Goal: Navigation & Orientation: Find specific page/section

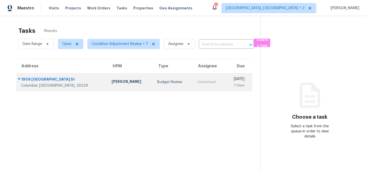
click at [61, 87] on div "Columbia, SC, 29229" at bounding box center [62, 85] width 82 height 5
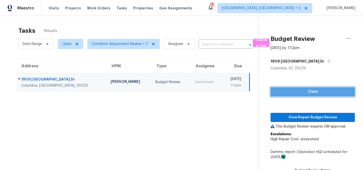
click at [324, 90] on span "Claim" at bounding box center [313, 92] width 76 height 6
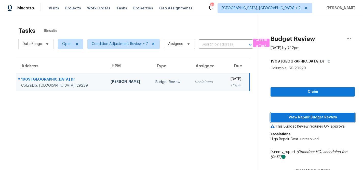
click at [318, 116] on span "View Repair Budget Review" at bounding box center [313, 118] width 76 height 6
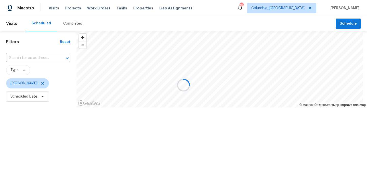
click at [74, 25] on div "Completed" at bounding box center [72, 23] width 19 height 5
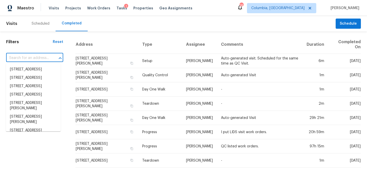
click at [28, 57] on input "text" at bounding box center [27, 58] width 43 height 8
paste input "[STREET_ADDRESS]"
type input "[STREET_ADDRESS]"
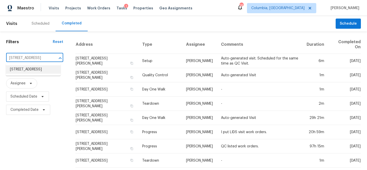
click at [29, 70] on li "1909 Lake Carolina Dr, Columbia, SC 29229" at bounding box center [33, 69] width 55 height 8
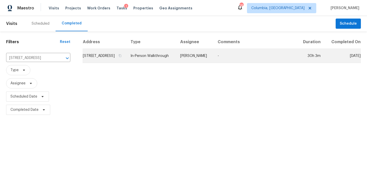
click at [122, 59] on td "1909 Lake Carolina Dr, Columbia, SC 29229" at bounding box center [105, 56] width 44 height 14
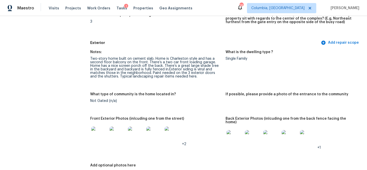
scroll to position [198, 0]
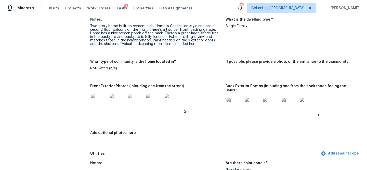
click at [98, 102] on img at bounding box center [99, 102] width 16 height 16
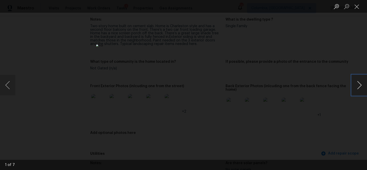
click at [358, 84] on button "Next image" at bounding box center [358, 85] width 15 height 20
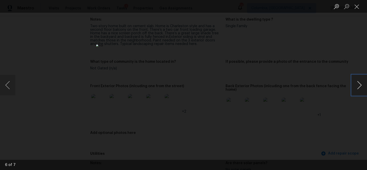
click at [357, 84] on button "Next image" at bounding box center [358, 85] width 15 height 20
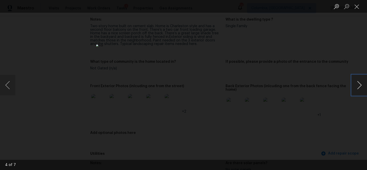
click at [357, 84] on button "Next image" at bounding box center [358, 85] width 15 height 20
click at [11, 82] on button "Previous image" at bounding box center [7, 85] width 15 height 20
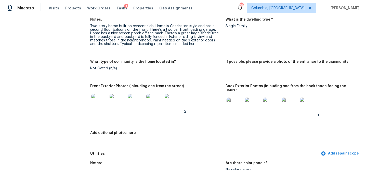
click at [233, 106] on img at bounding box center [234, 106] width 16 height 16
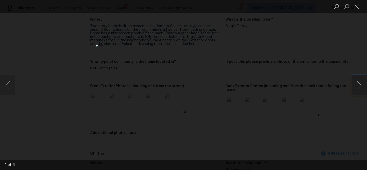
click at [361, 83] on button "Next image" at bounding box center [358, 85] width 15 height 20
click at [361, 84] on button "Next image" at bounding box center [358, 85] width 15 height 20
click at [364, 85] on button "Next image" at bounding box center [358, 85] width 15 height 20
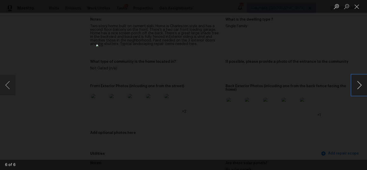
click at [360, 85] on button "Next image" at bounding box center [358, 85] width 15 height 20
click at [329, 109] on div "Lightbox" at bounding box center [183, 85] width 367 height 170
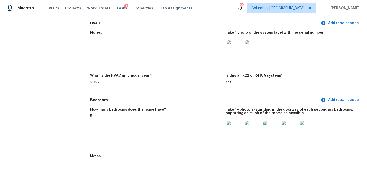
scroll to position [473, 0]
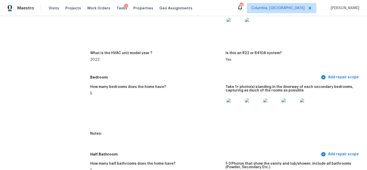
click at [227, 100] on img at bounding box center [234, 107] width 16 height 16
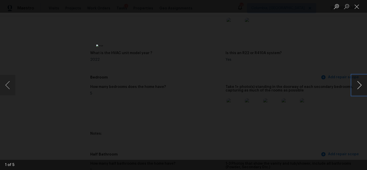
click at [357, 87] on button "Next image" at bounding box center [358, 85] width 15 height 20
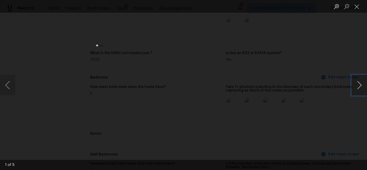
click at [357, 87] on button "Next image" at bounding box center [358, 85] width 15 height 20
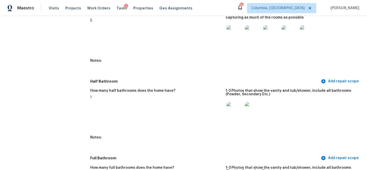
scroll to position [597, 0]
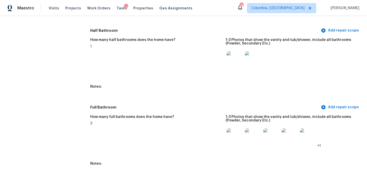
click at [235, 61] on img at bounding box center [234, 59] width 16 height 16
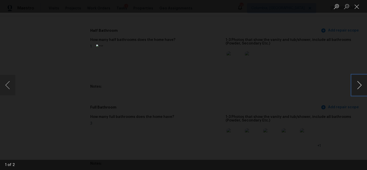
click at [359, 85] on button "Next image" at bounding box center [358, 85] width 15 height 20
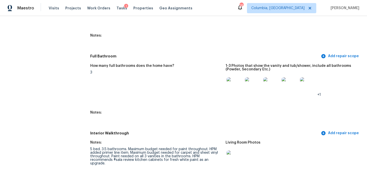
scroll to position [656, 0]
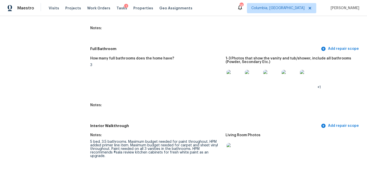
click at [229, 76] on img at bounding box center [234, 78] width 16 height 16
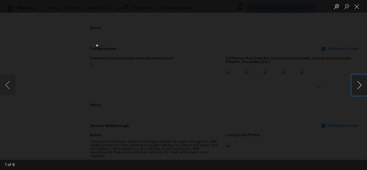
click at [361, 85] on button "Next image" at bounding box center [358, 85] width 15 height 20
click at [7, 81] on button "Previous image" at bounding box center [7, 85] width 15 height 20
click at [359, 81] on button "Next image" at bounding box center [358, 85] width 15 height 20
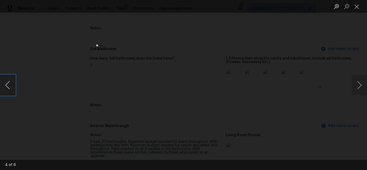
click at [5, 81] on button "Previous image" at bounding box center [7, 85] width 15 height 20
click at [362, 86] on button "Next image" at bounding box center [358, 85] width 15 height 20
click at [361, 87] on button "Next image" at bounding box center [358, 85] width 15 height 20
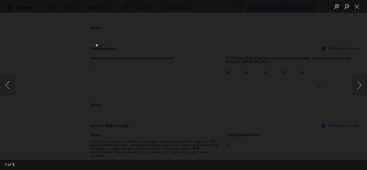
click at [305, 89] on div "Lightbox" at bounding box center [183, 85] width 367 height 170
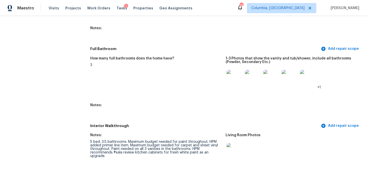
scroll to position [740, 0]
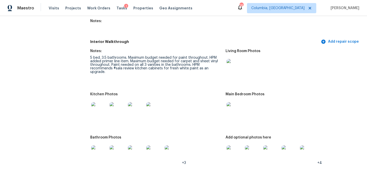
click at [232, 63] on img at bounding box center [234, 67] width 16 height 16
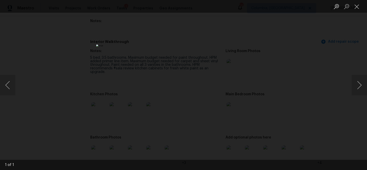
click at [330, 116] on div "Lightbox" at bounding box center [183, 85] width 367 height 170
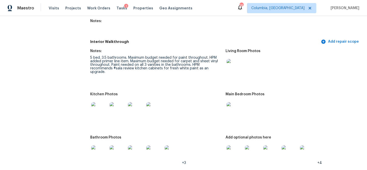
click at [97, 104] on img at bounding box center [99, 110] width 16 height 16
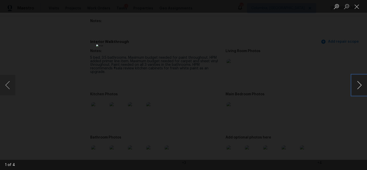
click at [355, 87] on button "Next image" at bounding box center [358, 85] width 15 height 20
click at [357, 86] on button "Next image" at bounding box center [358, 85] width 15 height 20
click at [324, 102] on div "Lightbox" at bounding box center [183, 85] width 367 height 170
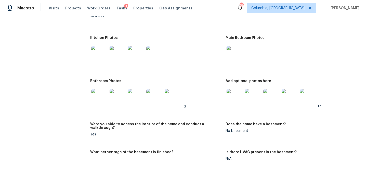
scroll to position [800, 0]
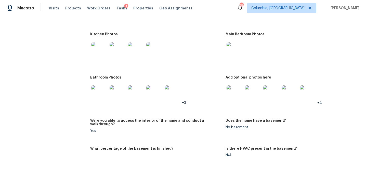
click at [230, 92] on img at bounding box center [234, 94] width 16 height 16
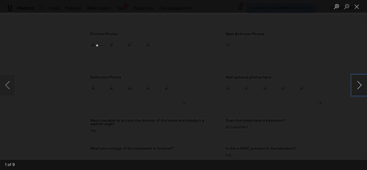
click at [359, 86] on button "Next image" at bounding box center [358, 85] width 15 height 20
click at [360, 86] on button "Next image" at bounding box center [358, 85] width 15 height 20
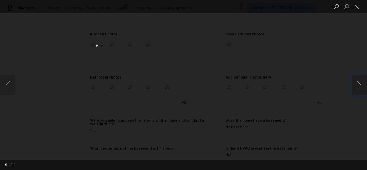
click at [359, 86] on button "Next image" at bounding box center [358, 85] width 15 height 20
click at [7, 84] on button "Previous image" at bounding box center [7, 85] width 15 height 20
click at [290, 118] on div "Lightbox" at bounding box center [183, 85] width 367 height 170
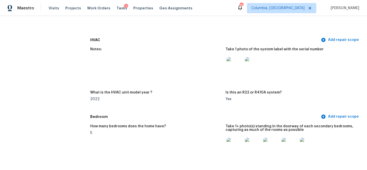
scroll to position [408, 0]
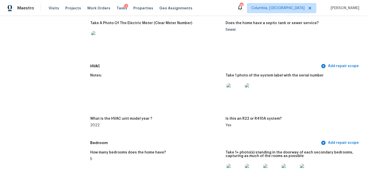
click at [237, 88] on img at bounding box center [234, 92] width 16 height 16
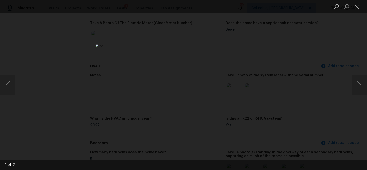
click at [298, 109] on div "Lightbox" at bounding box center [183, 85] width 367 height 170
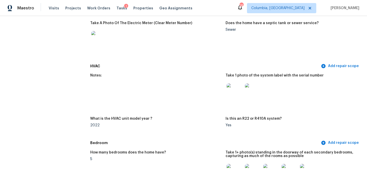
click at [294, 85] on div at bounding box center [290, 91] width 131 height 22
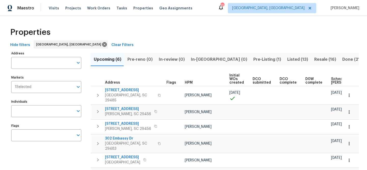
click at [287, 60] on span "Listed (13)" at bounding box center [297, 59] width 21 height 7
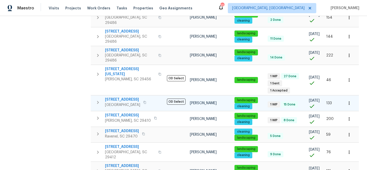
scroll to position [148, 0]
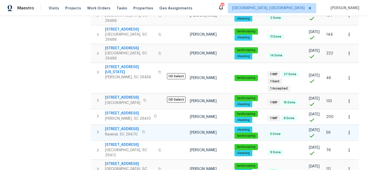
click at [133, 127] on span "4140 Home Town Ln" at bounding box center [122, 129] width 34 height 5
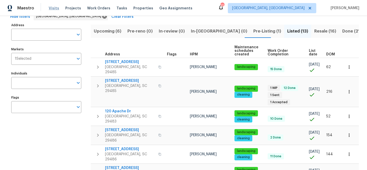
scroll to position [24, 0]
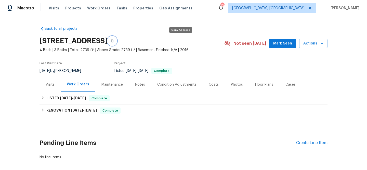
click at [114, 41] on icon "button" at bounding box center [112, 40] width 3 height 3
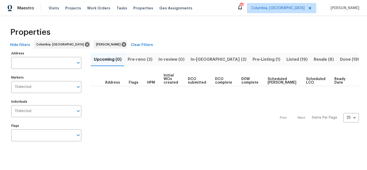
click at [140, 58] on span "Pre-reno (2)" at bounding box center [140, 59] width 25 height 7
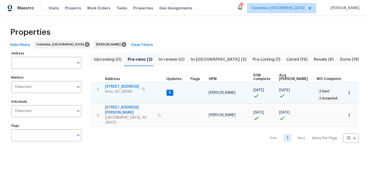
click at [119, 85] on span "[STREET_ADDRESS]" at bounding box center [122, 86] width 34 height 5
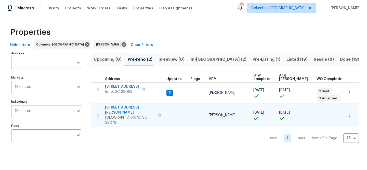
click at [118, 106] on span "[STREET_ADDRESS][PERSON_NAME]" at bounding box center [130, 110] width 50 height 10
click at [199, 59] on span "In-[GEOGRAPHIC_DATA] (2)" at bounding box center [218, 59] width 56 height 7
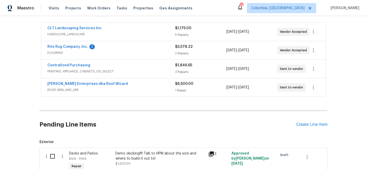
scroll to position [101, 0]
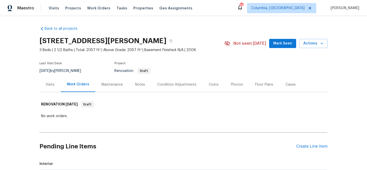
click at [108, 84] on div "Maintenance" at bounding box center [111, 84] width 21 height 5
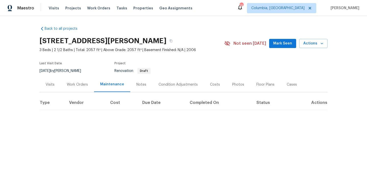
click at [136, 83] on div "Notes" at bounding box center [141, 84] width 10 height 5
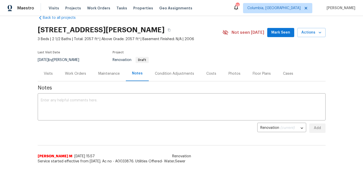
scroll to position [5, 0]
